Goal: Check status: Check status

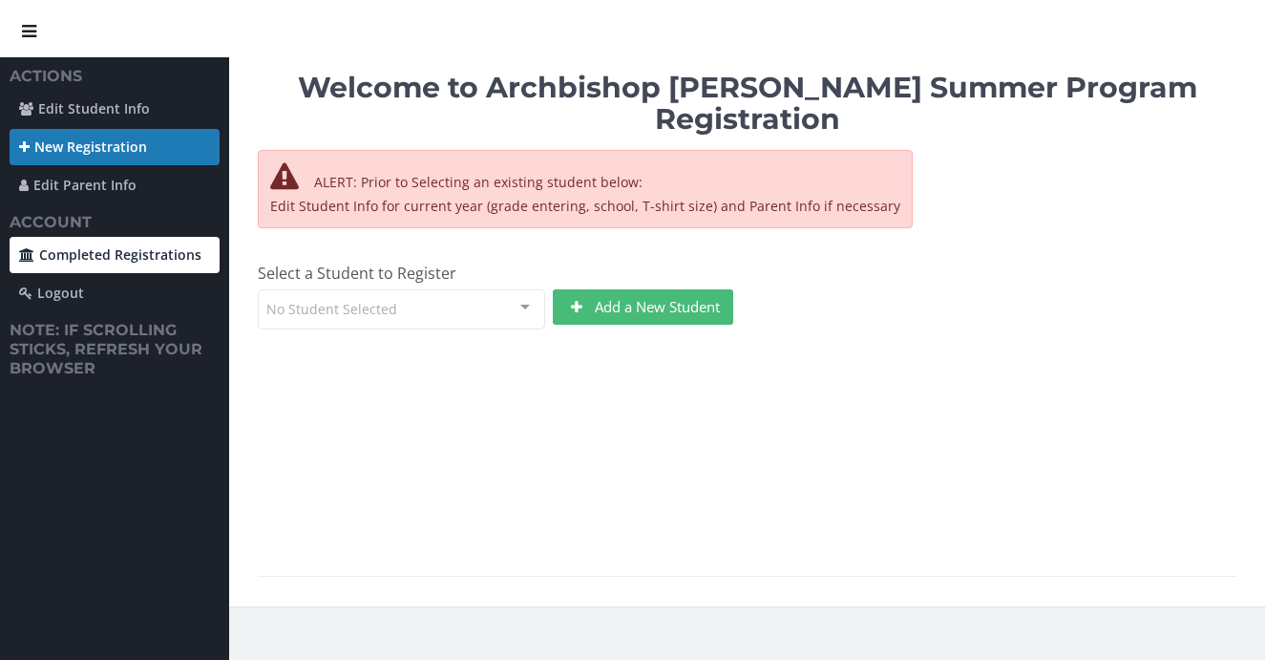
click at [99, 257] on link "Completed Registrations" at bounding box center [115, 255] width 210 height 36
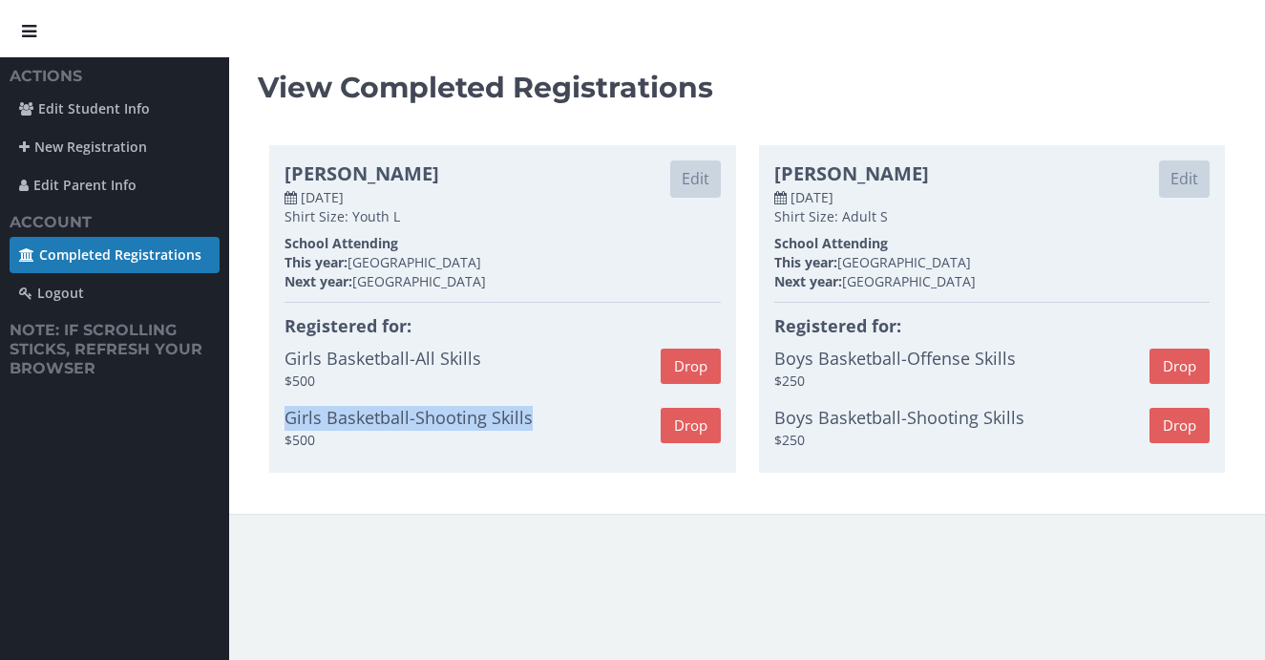
drag, startPoint x: 553, startPoint y: 414, endPoint x: 283, endPoint y: 421, distance: 269.3
click at [283, 421] on div "[PERSON_NAME] Edit [DATE] Shirt Size: Youth L School Attending This year: [GEOG…" at bounding box center [502, 308] width 467 height 327
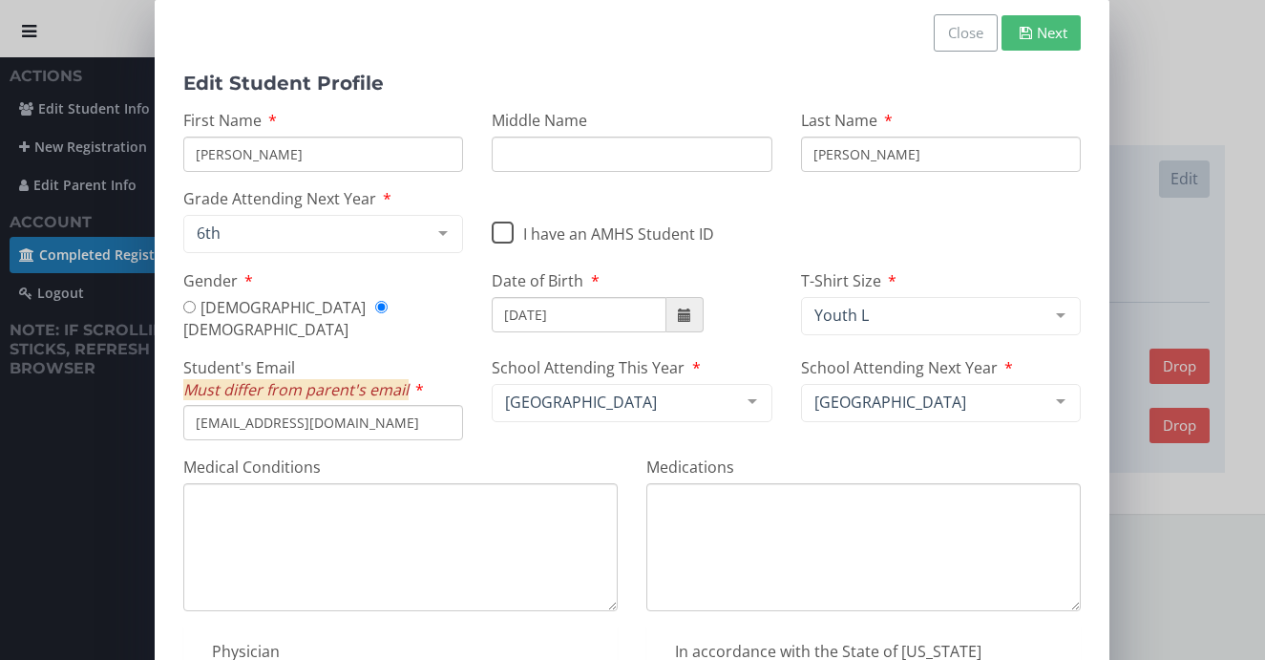
copy p "Girls Basketball-Shooting Skills"
